Goal: Navigation & Orientation: Understand site structure

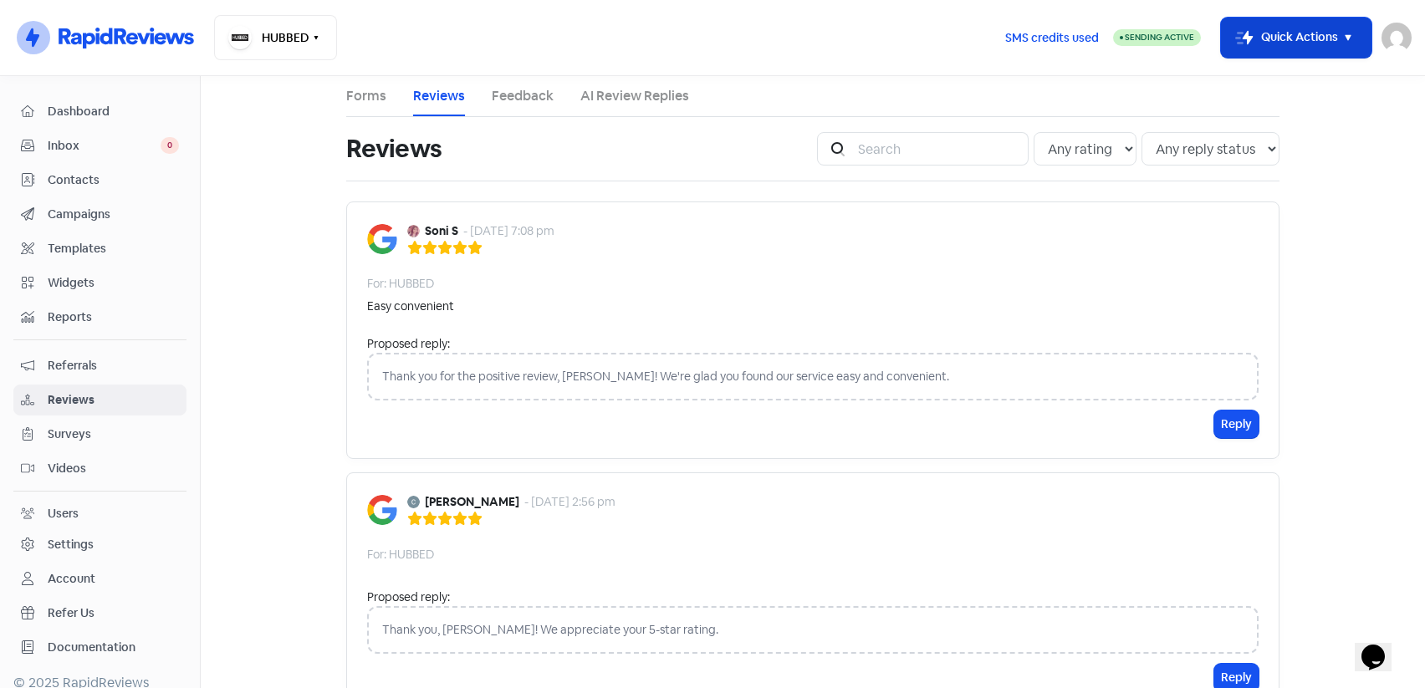
click at [1328, 45] on button "Icon For Thunder-move Quick Actions" at bounding box center [1296, 38] width 151 height 40
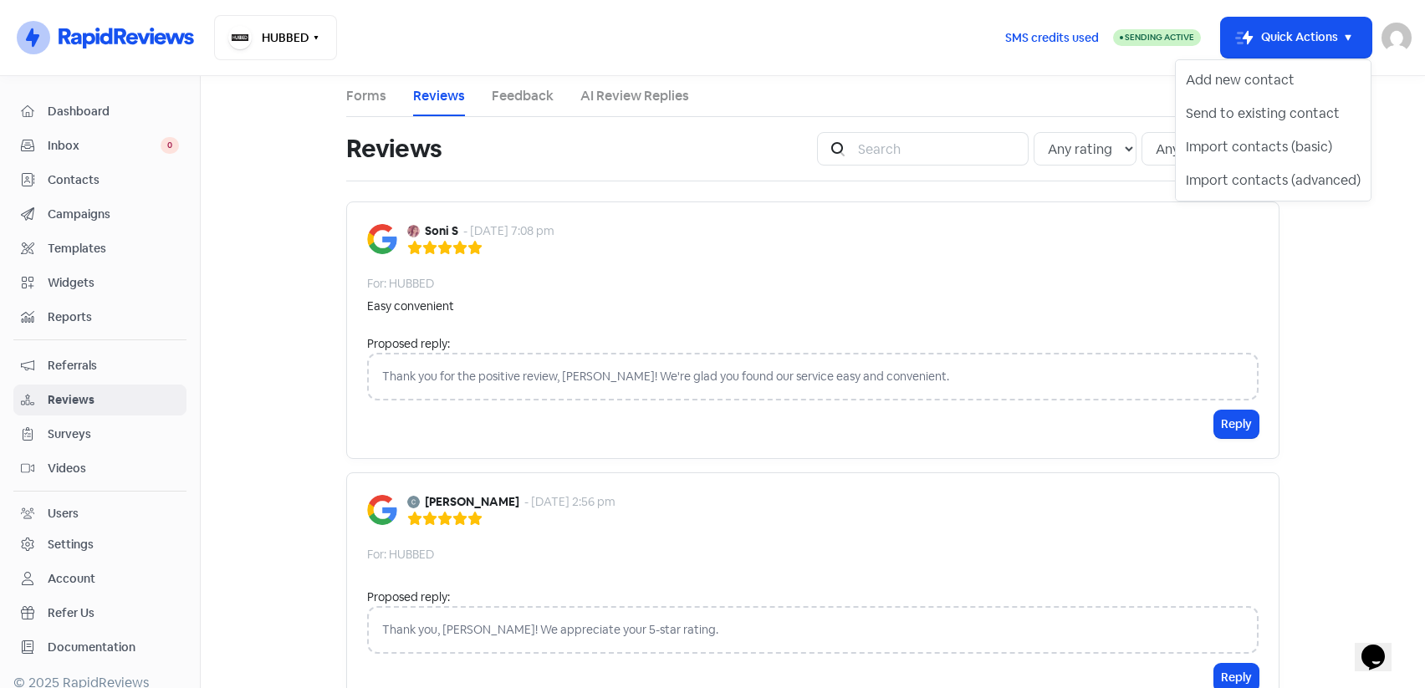
click at [1346, 360] on main "Forms Reviews Feedback AI Review Replies Reviews Icon For Search Any rating 5 s…" at bounding box center [813, 382] width 1225 height 612
click at [103, 282] on span "Widgets" at bounding box center [113, 283] width 131 height 18
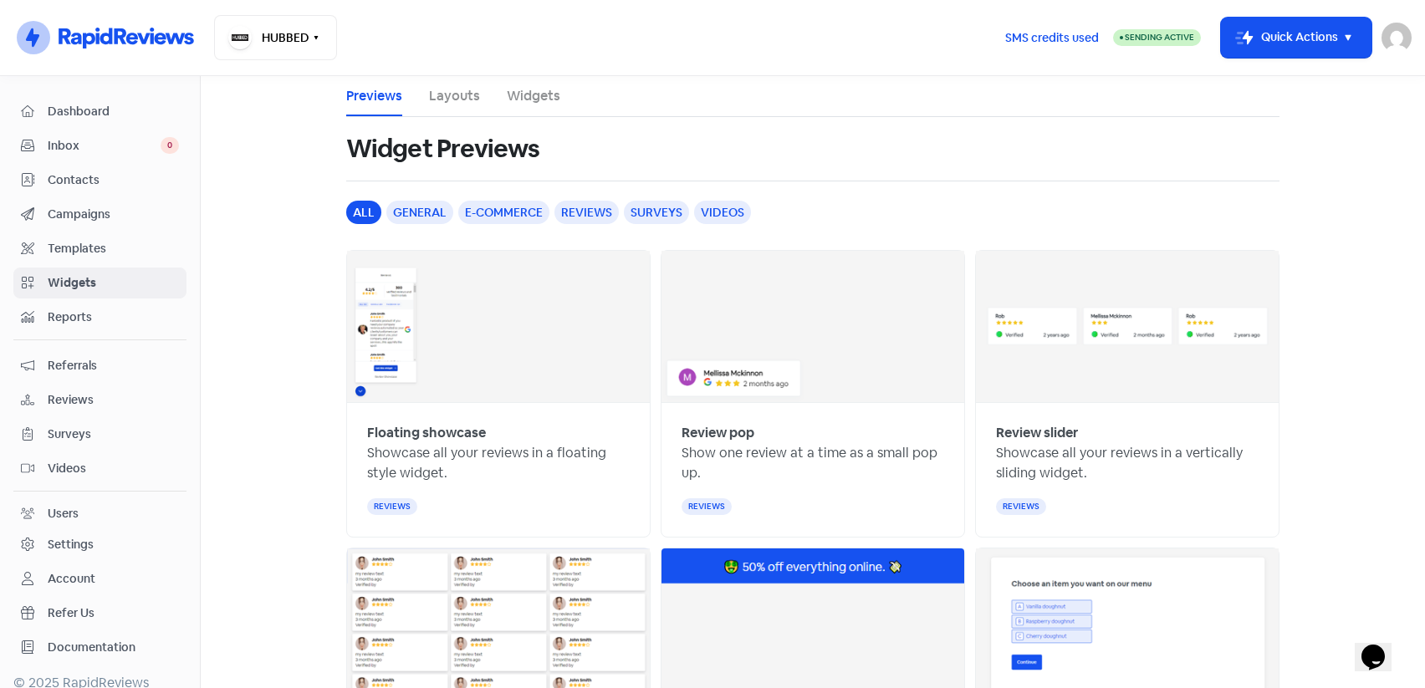
click at [101, 247] on span "Templates" at bounding box center [113, 249] width 131 height 18
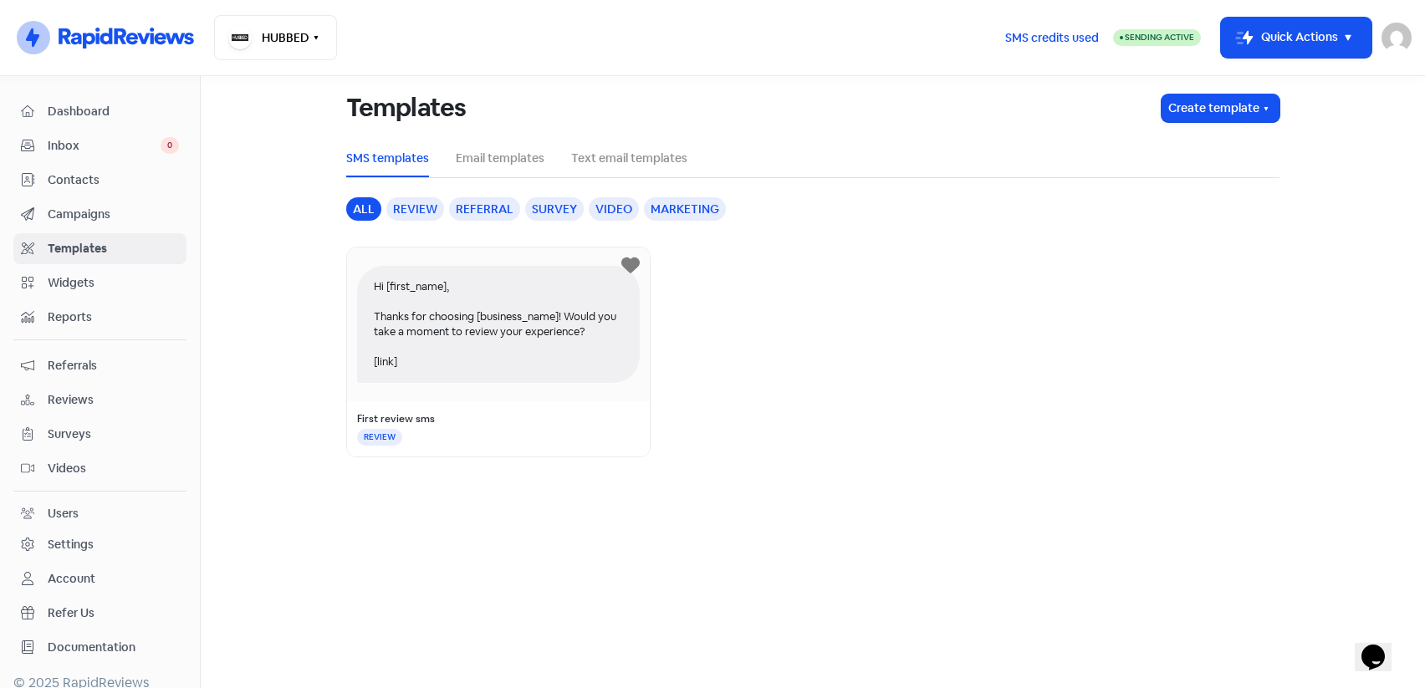
click at [91, 221] on span "Campaigns" at bounding box center [113, 215] width 131 height 18
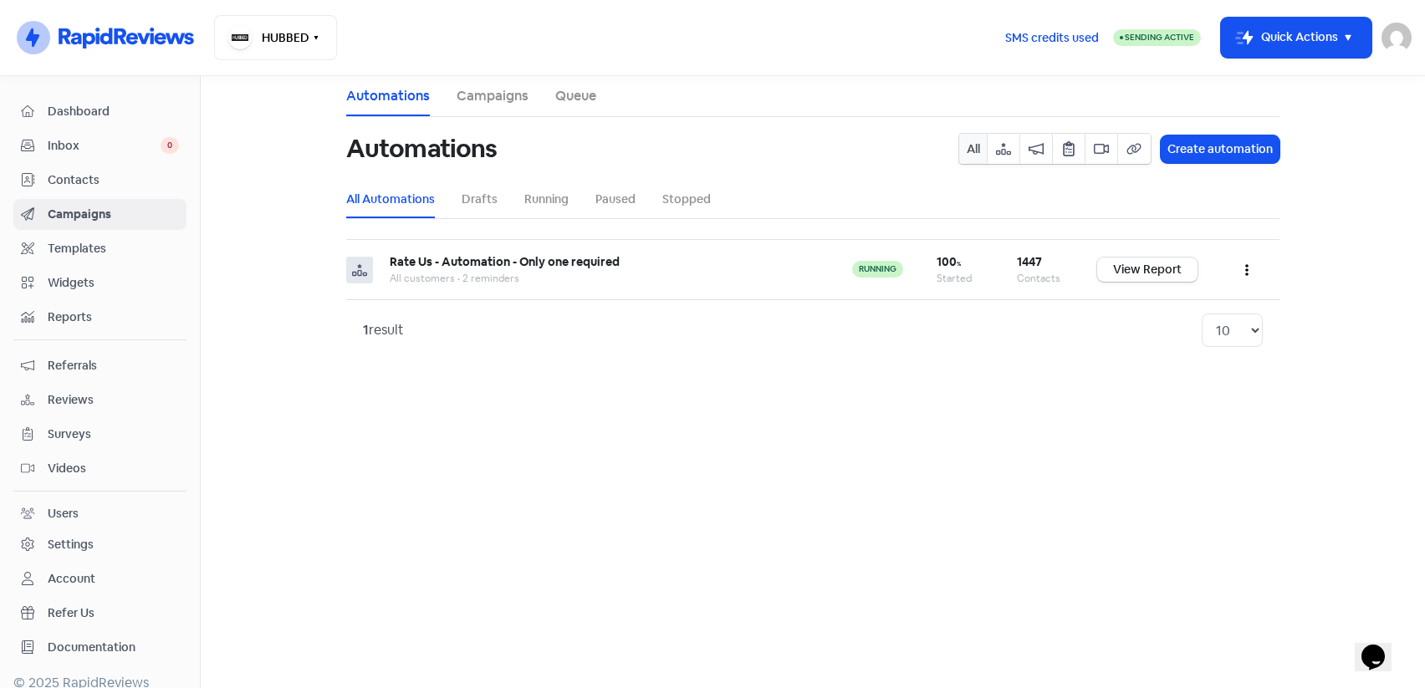
click at [68, 361] on span "Referrals" at bounding box center [113, 366] width 131 height 18
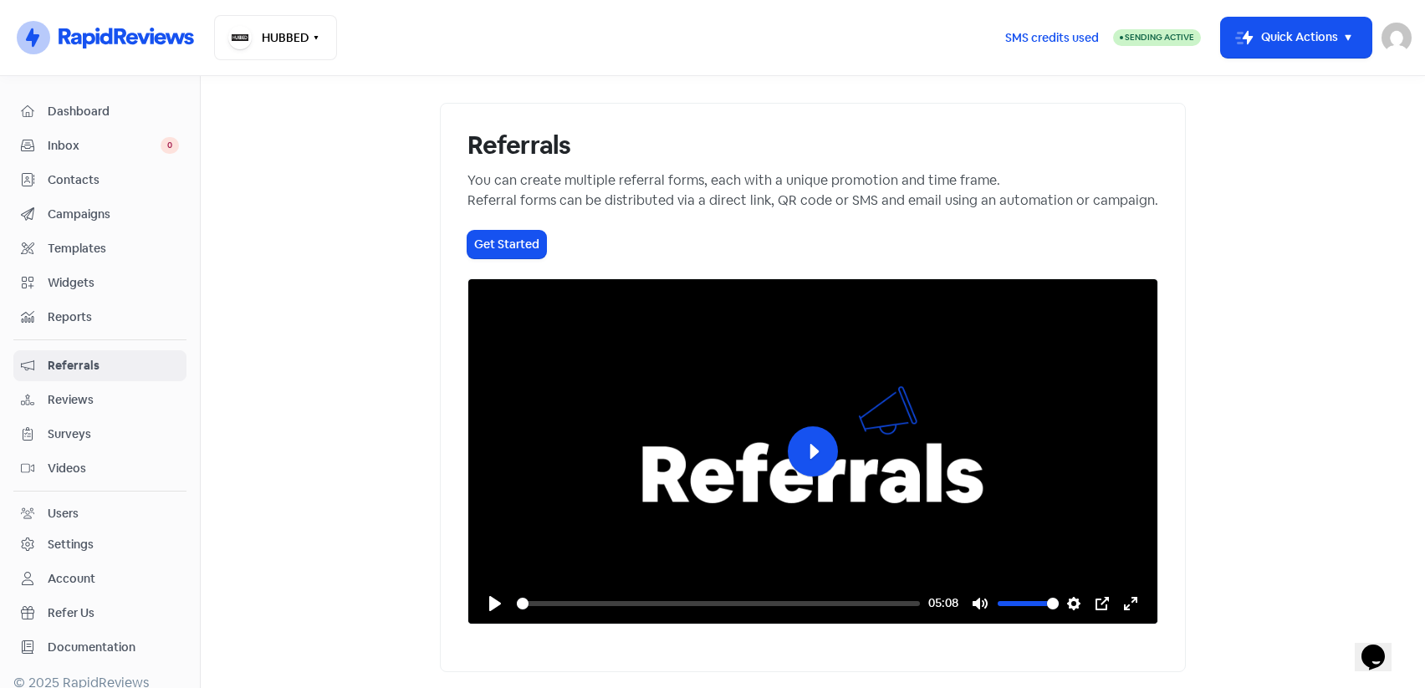
click at [73, 252] on span "Templates" at bounding box center [113, 249] width 131 height 18
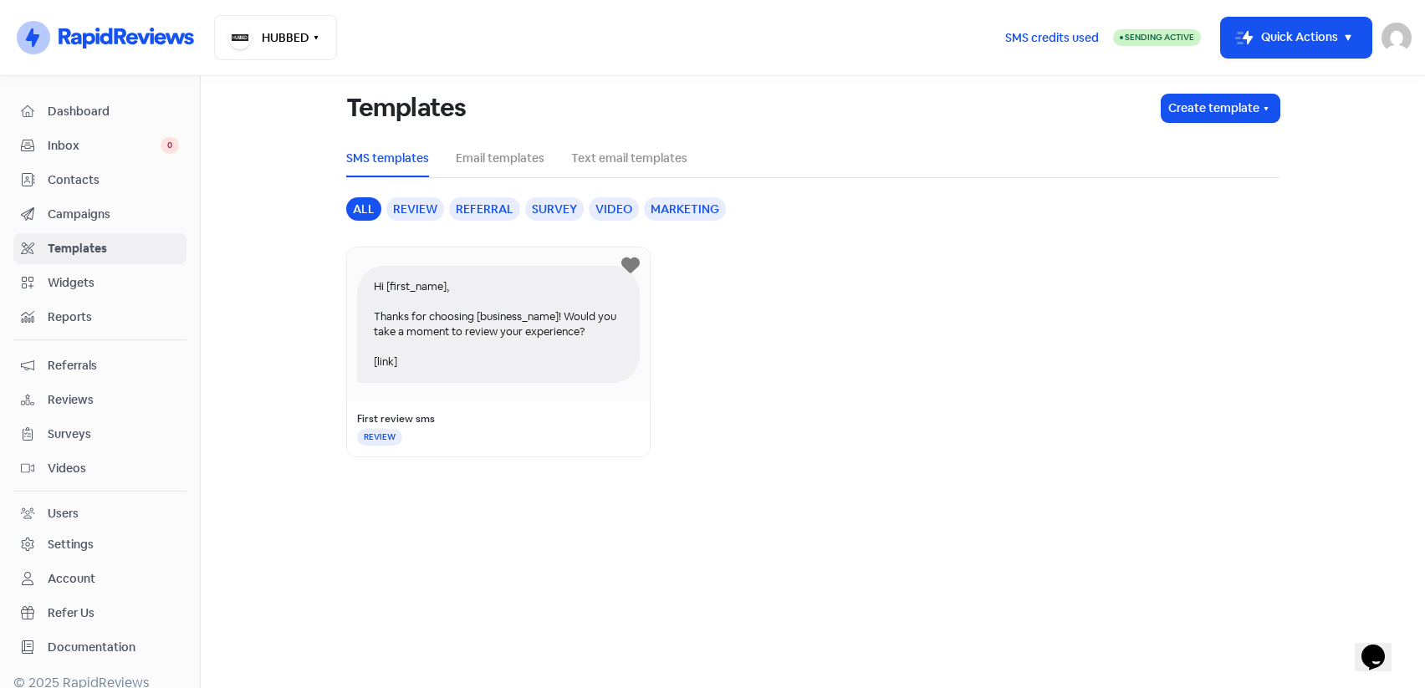
click at [77, 284] on span "Widgets" at bounding box center [113, 283] width 131 height 18
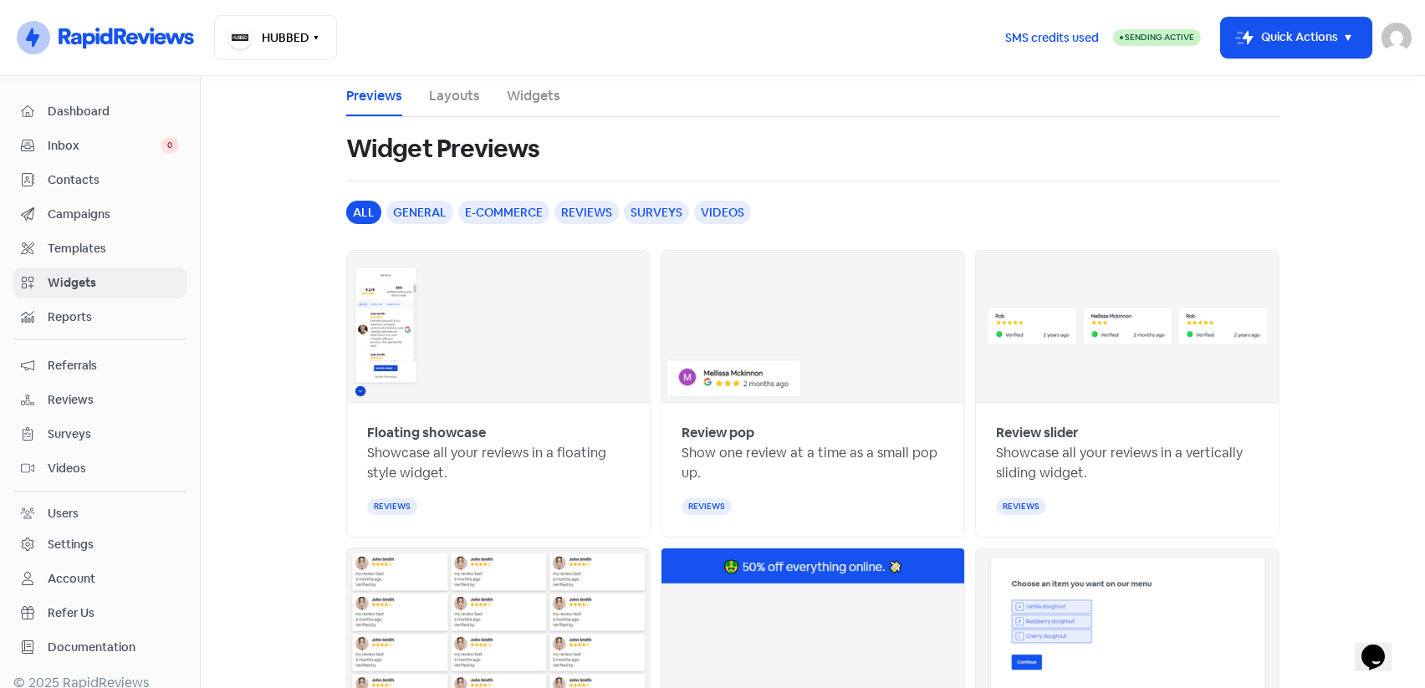
click at [93, 203] on link "Campaigns" at bounding box center [99, 214] width 173 height 31
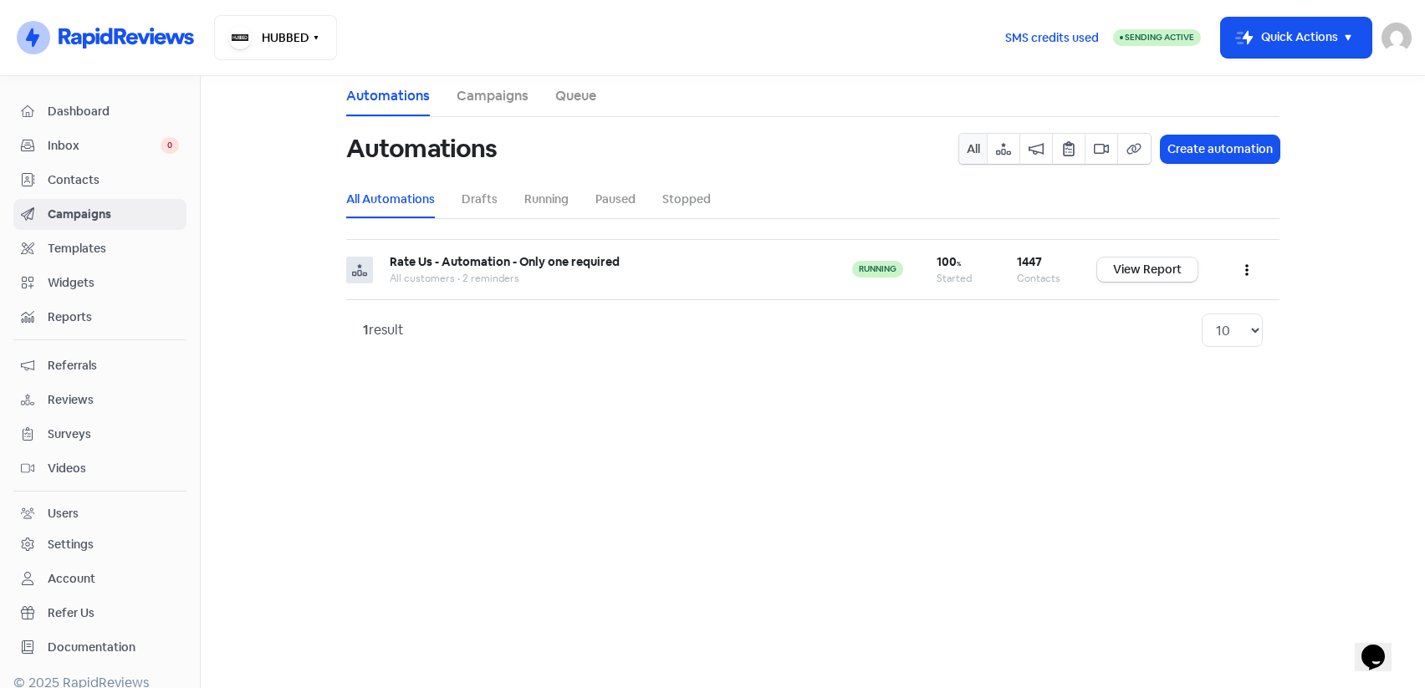
click at [74, 116] on span "Dashboard" at bounding box center [113, 112] width 131 height 18
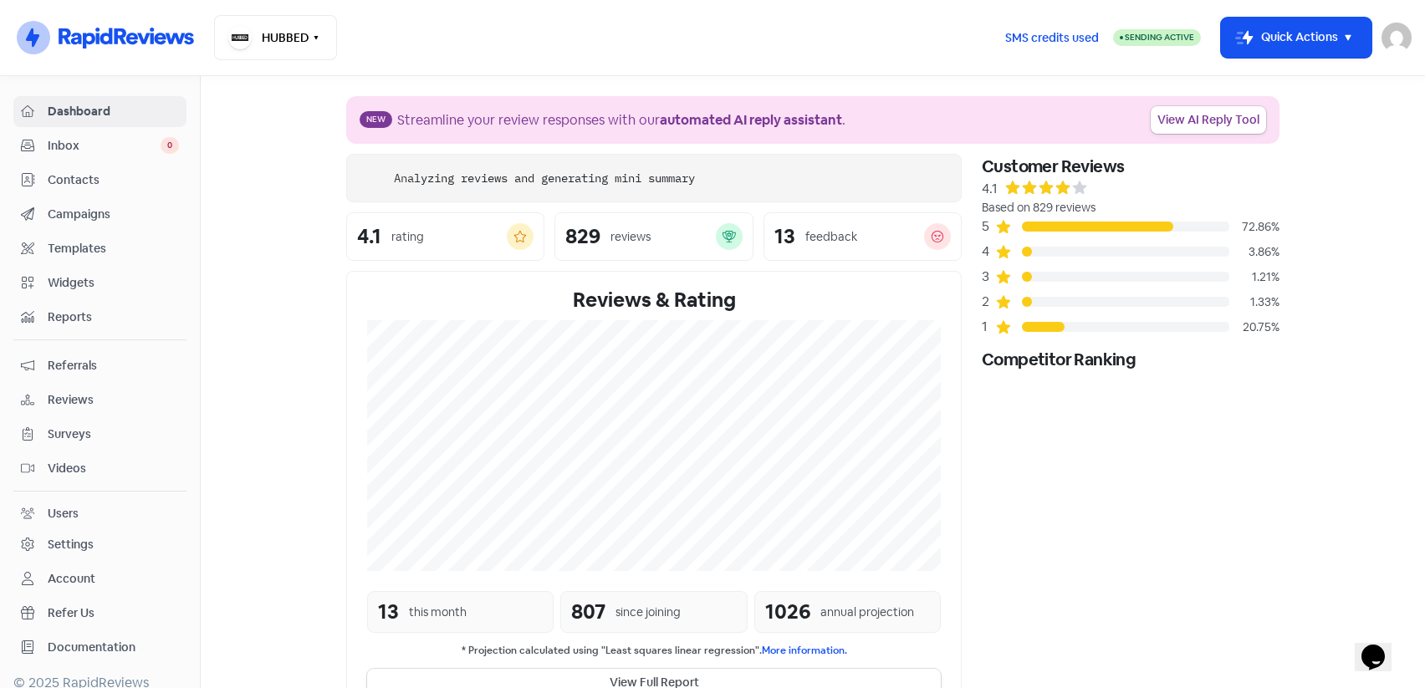
click at [76, 147] on span "Inbox" at bounding box center [104, 146] width 113 height 18
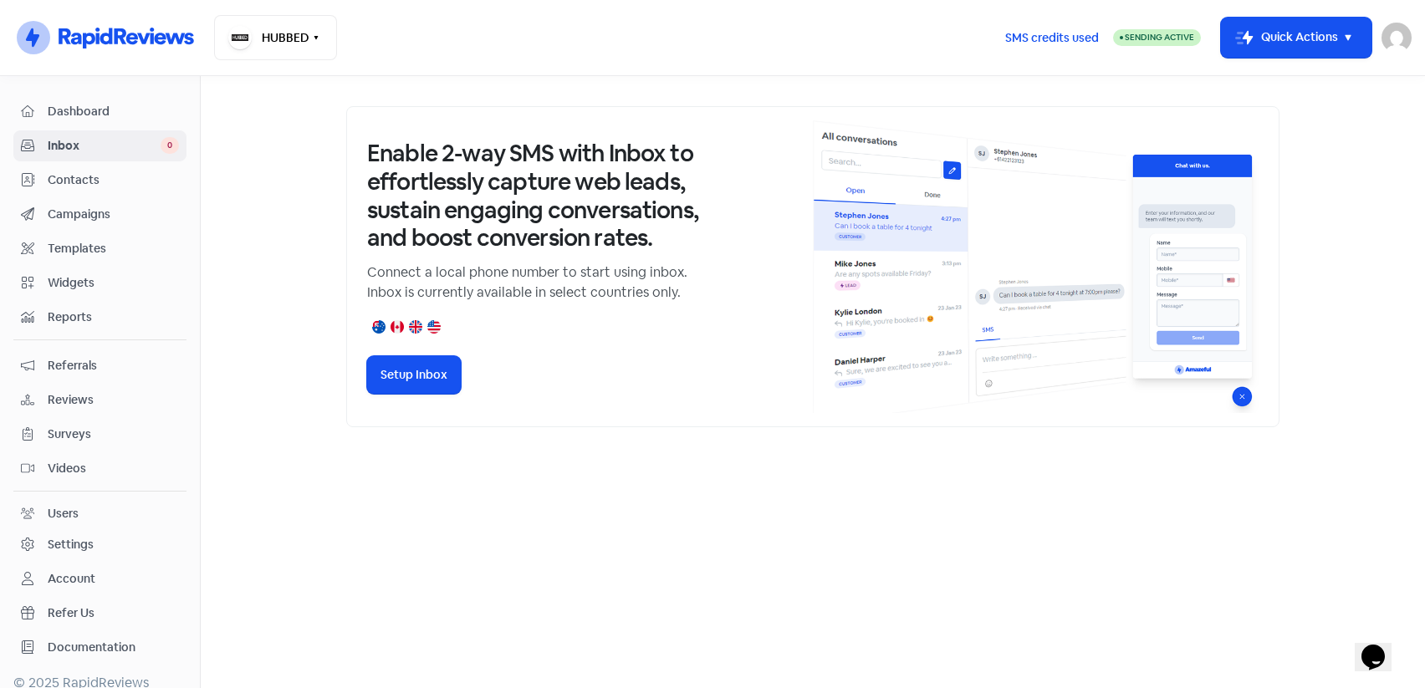
click at [69, 180] on span "Contacts" at bounding box center [113, 180] width 131 height 18
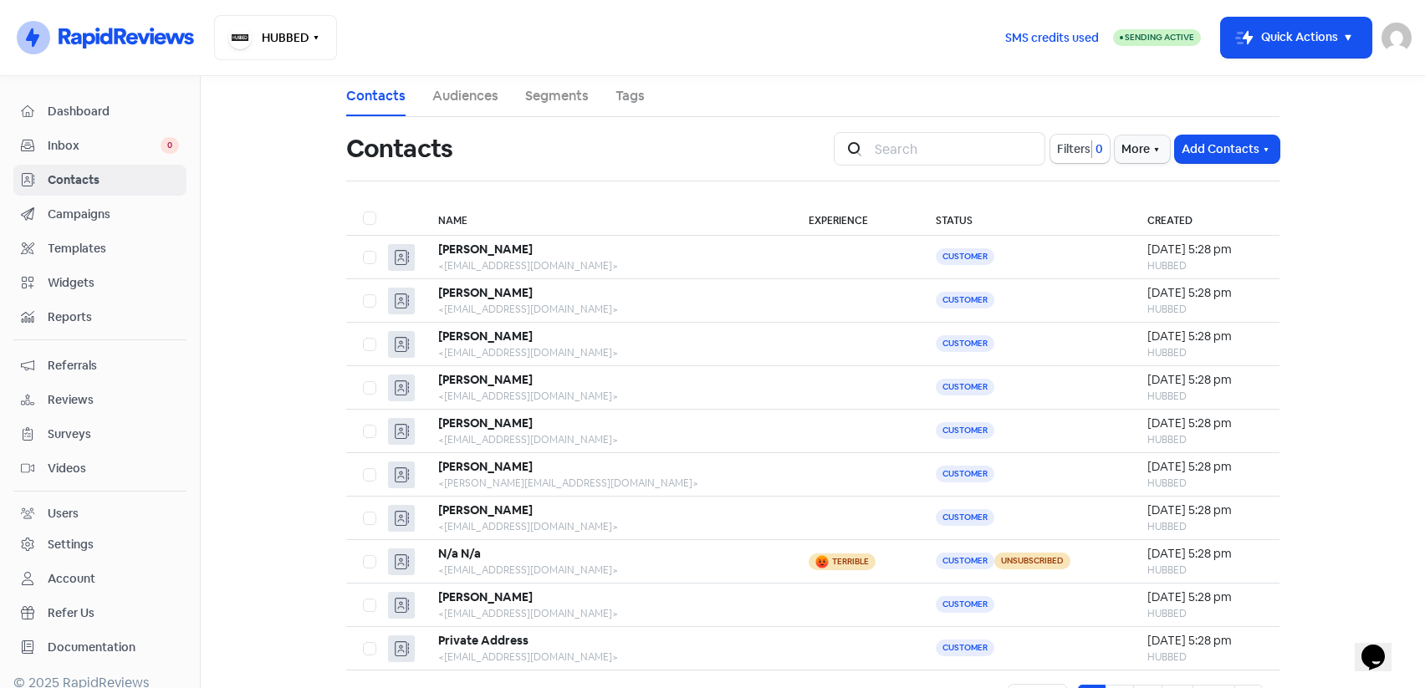
scroll to position [15, 0]
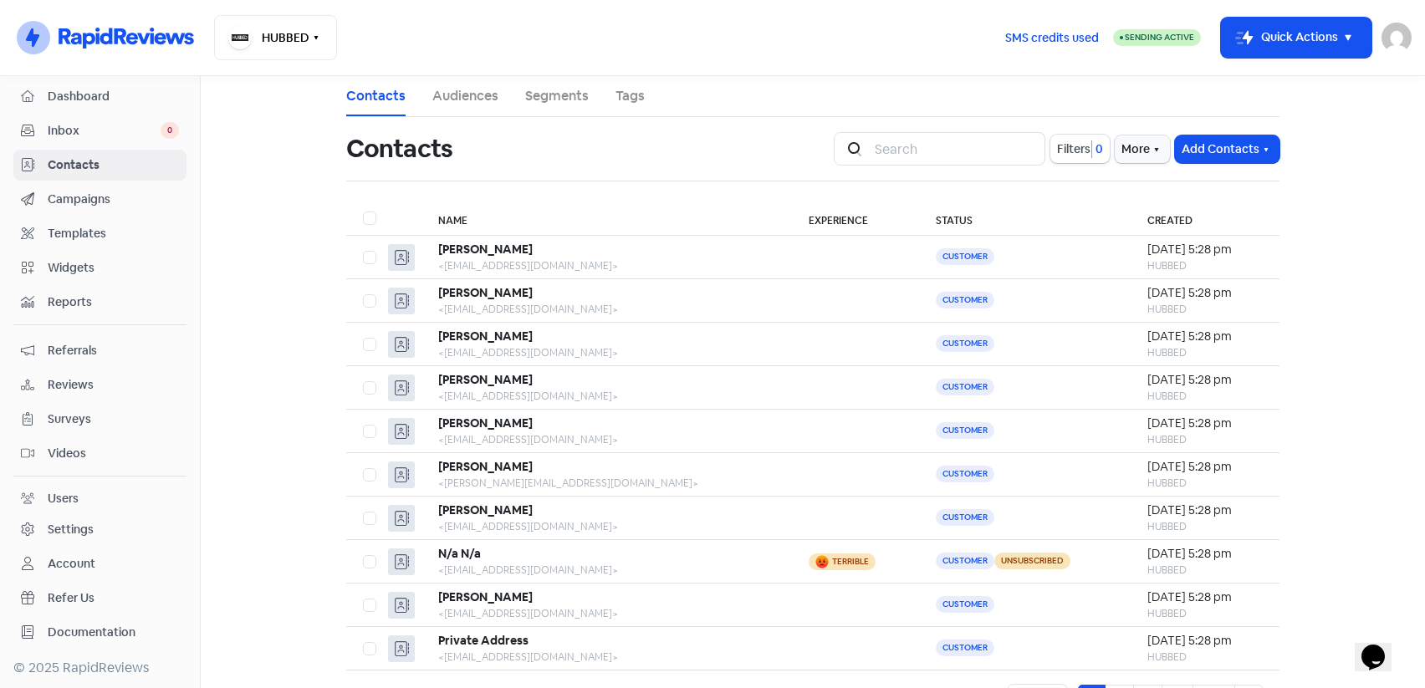
click at [64, 373] on link "Reviews" at bounding box center [99, 385] width 173 height 31
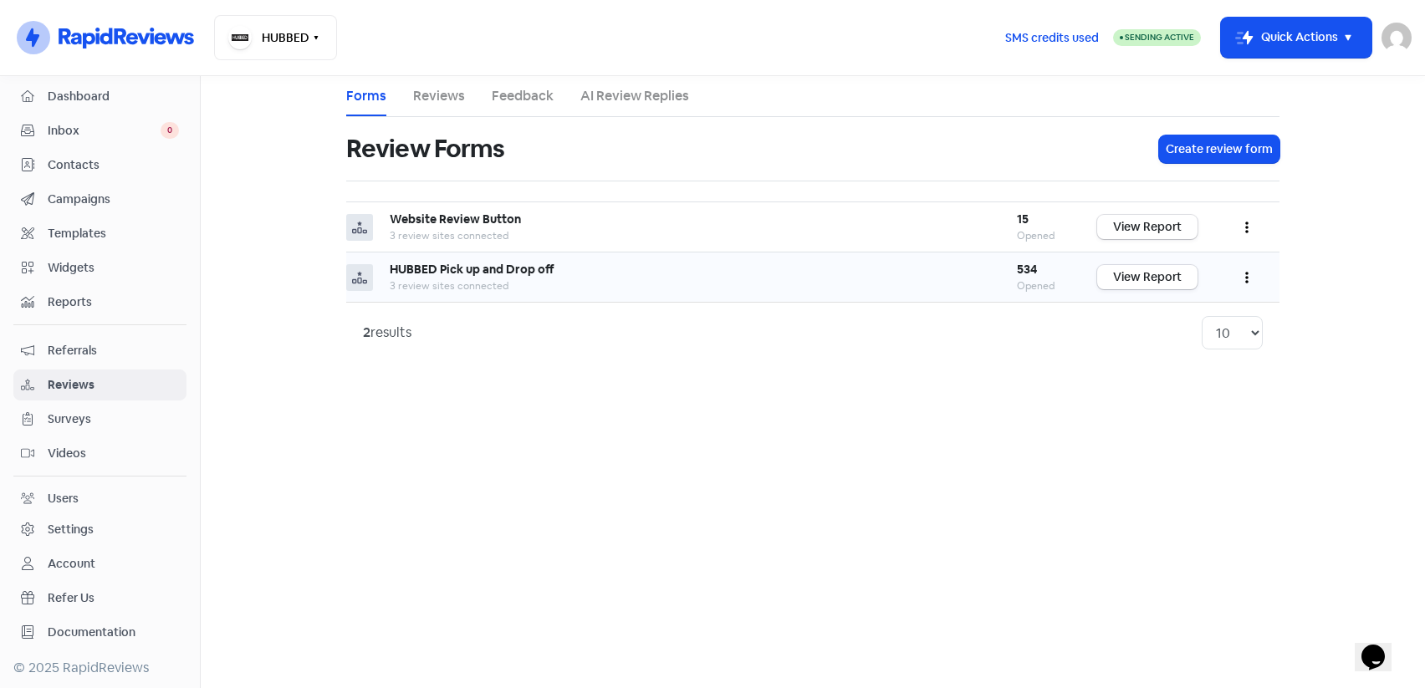
click at [1245, 277] on icon "button" at bounding box center [1246, 277] width 3 height 13
click at [1184, 319] on link "Preview" at bounding box center [1192, 319] width 141 height 33
